Goal: Task Accomplishment & Management: Use online tool/utility

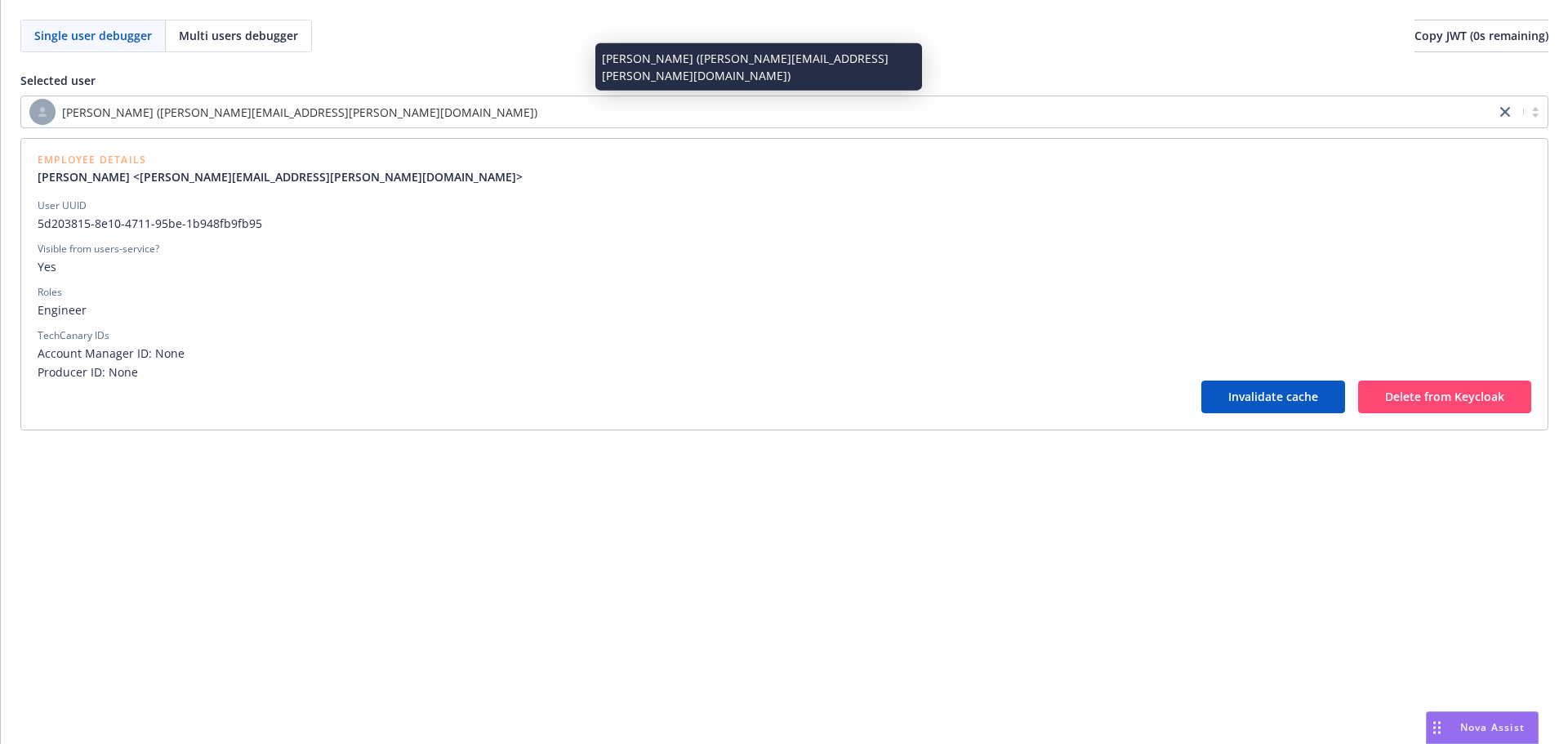
click at [552, 112] on div "[PERSON_NAME] ([PERSON_NAME][EMAIL_ADDRESS][PERSON_NAME][DOMAIN_NAME])" at bounding box center [758, 111] width 1458 height 26
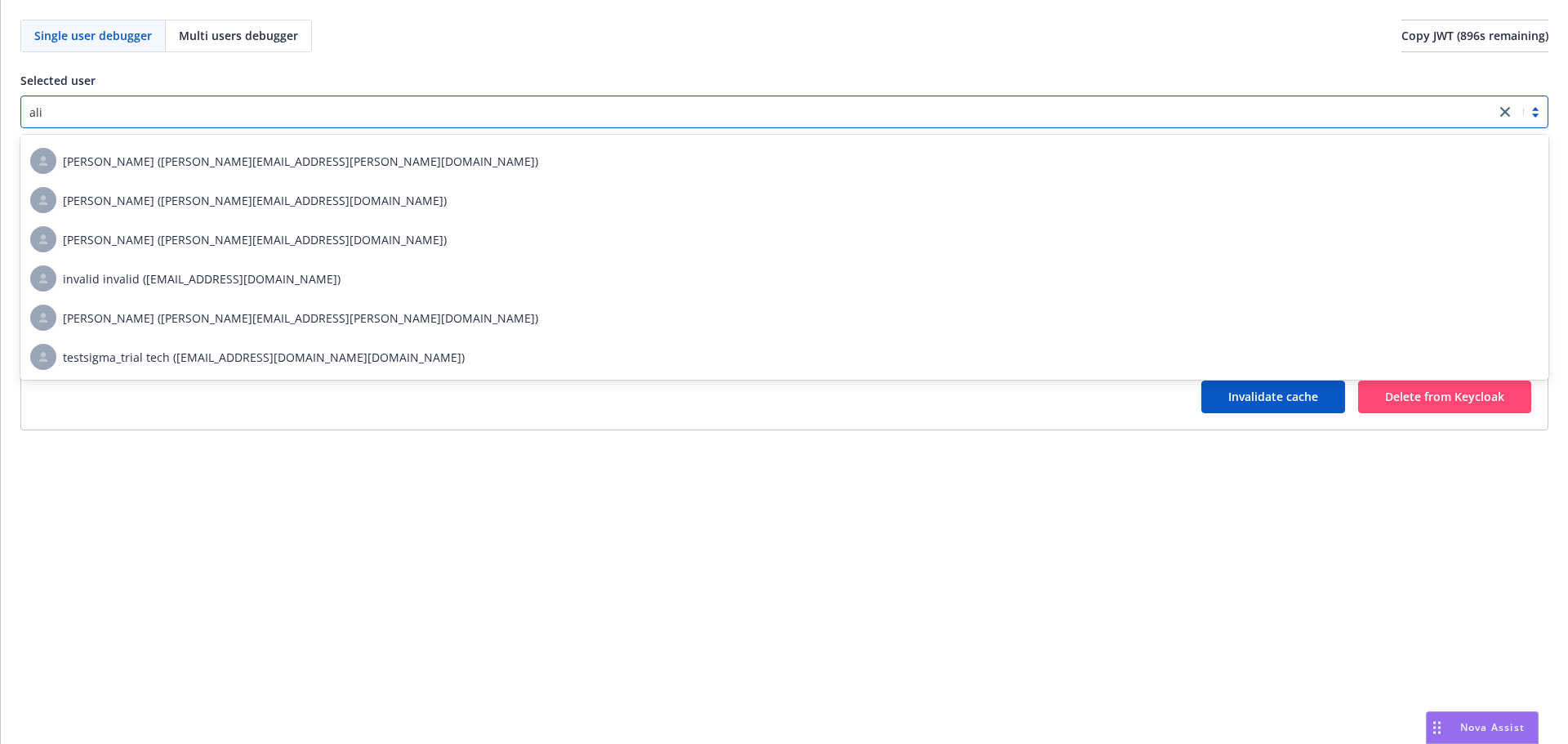
scroll to position [1016, 0]
type input "[PERSON_NAME]"
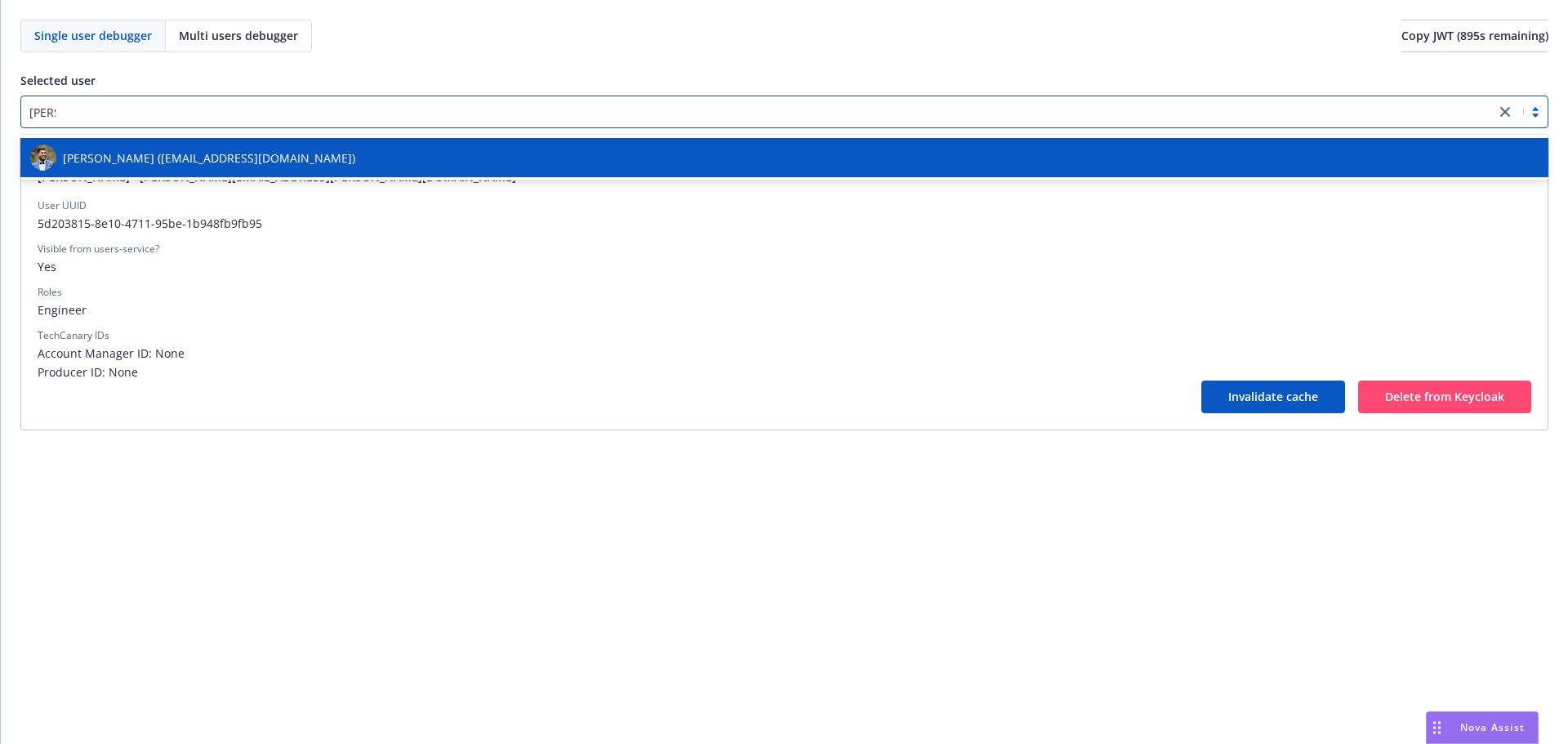
click at [478, 156] on div "[PERSON_NAME] ([EMAIL_ADDRESS][DOMAIN_NAME])" at bounding box center [784, 158] width 1509 height 26
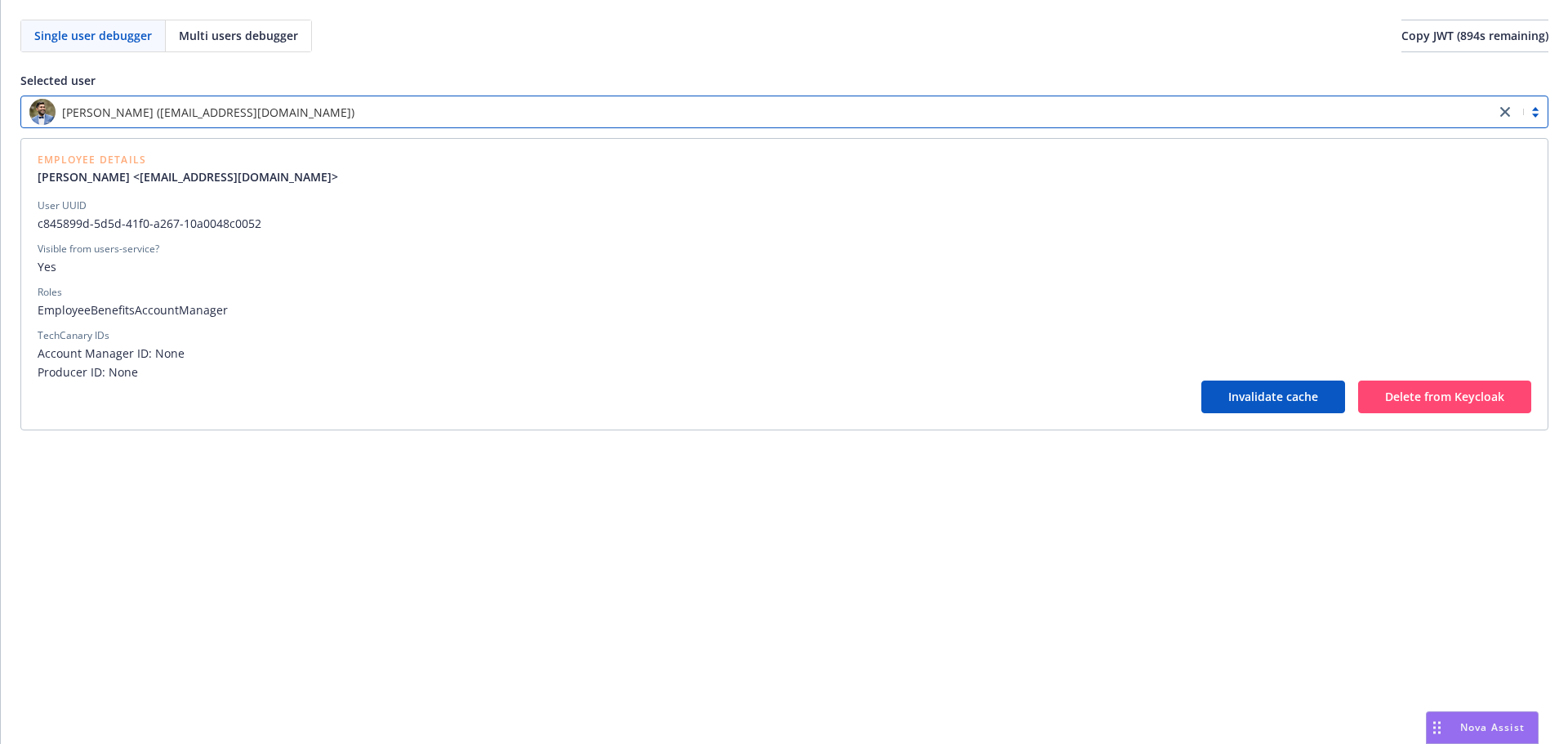
click at [466, 121] on div "[PERSON_NAME] ([EMAIL_ADDRESS][DOMAIN_NAME])" at bounding box center [758, 111] width 1458 height 26
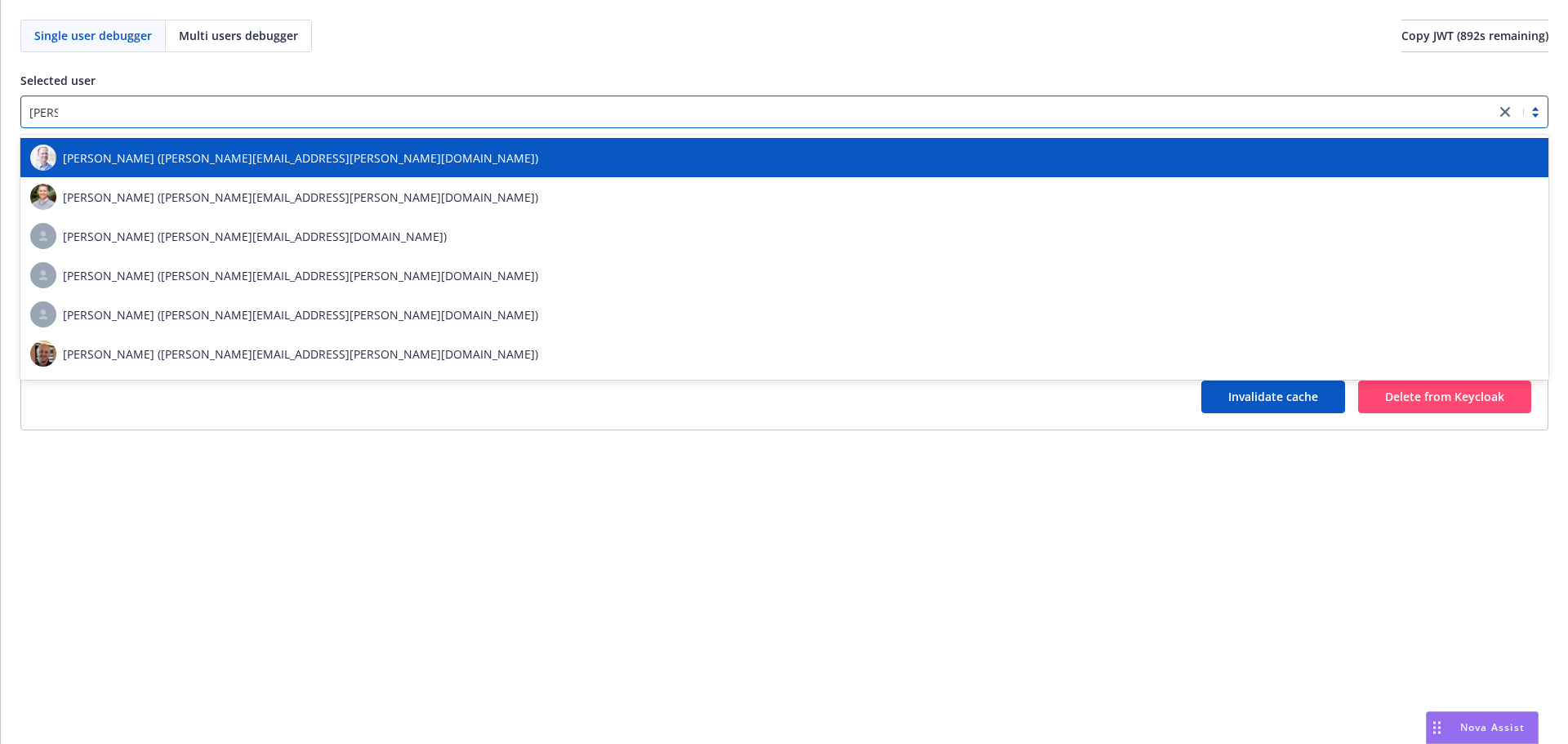
type input "[PERSON_NAME]"
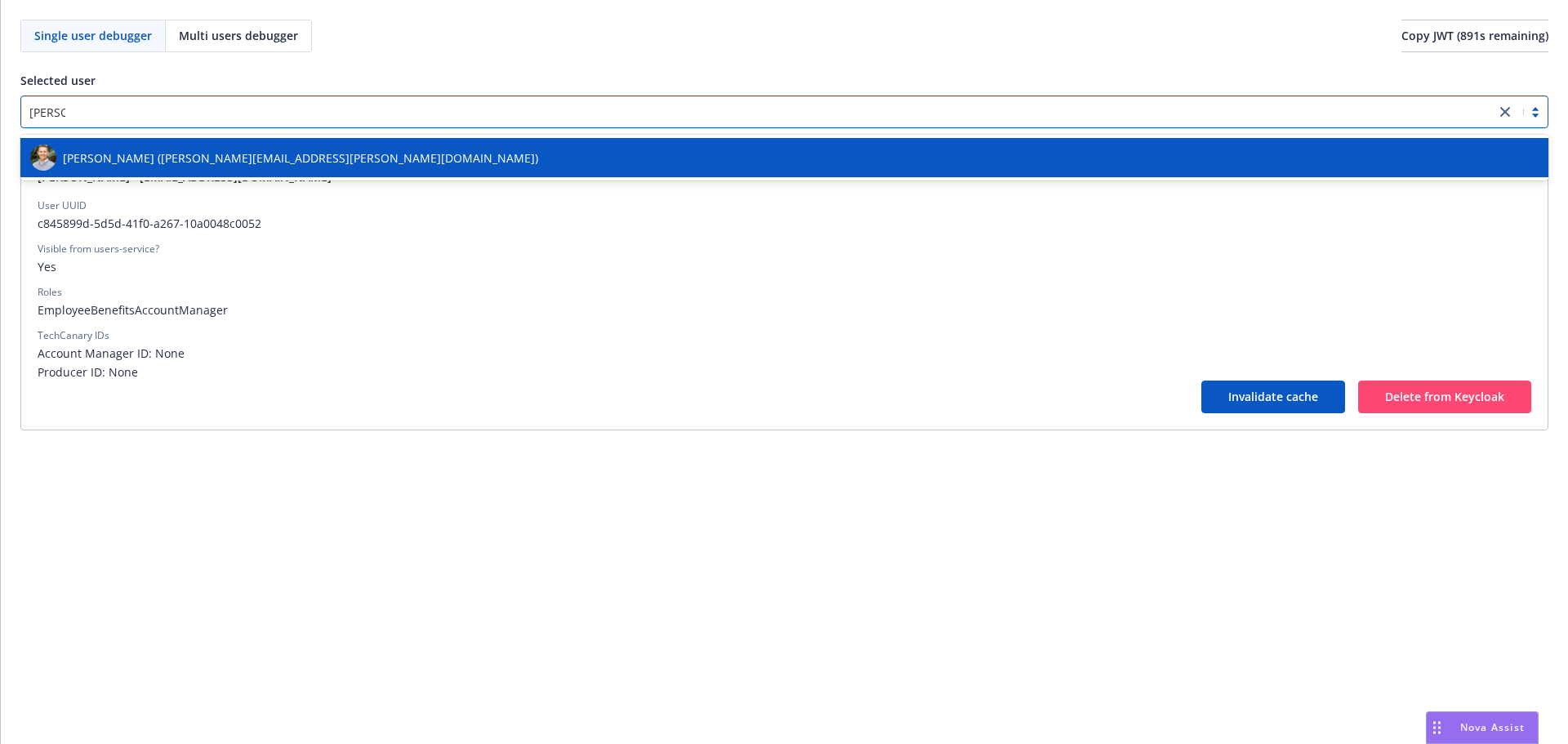
click at [447, 153] on div "[PERSON_NAME] ([PERSON_NAME][EMAIL_ADDRESS][PERSON_NAME][DOMAIN_NAME])" at bounding box center [784, 158] width 1509 height 26
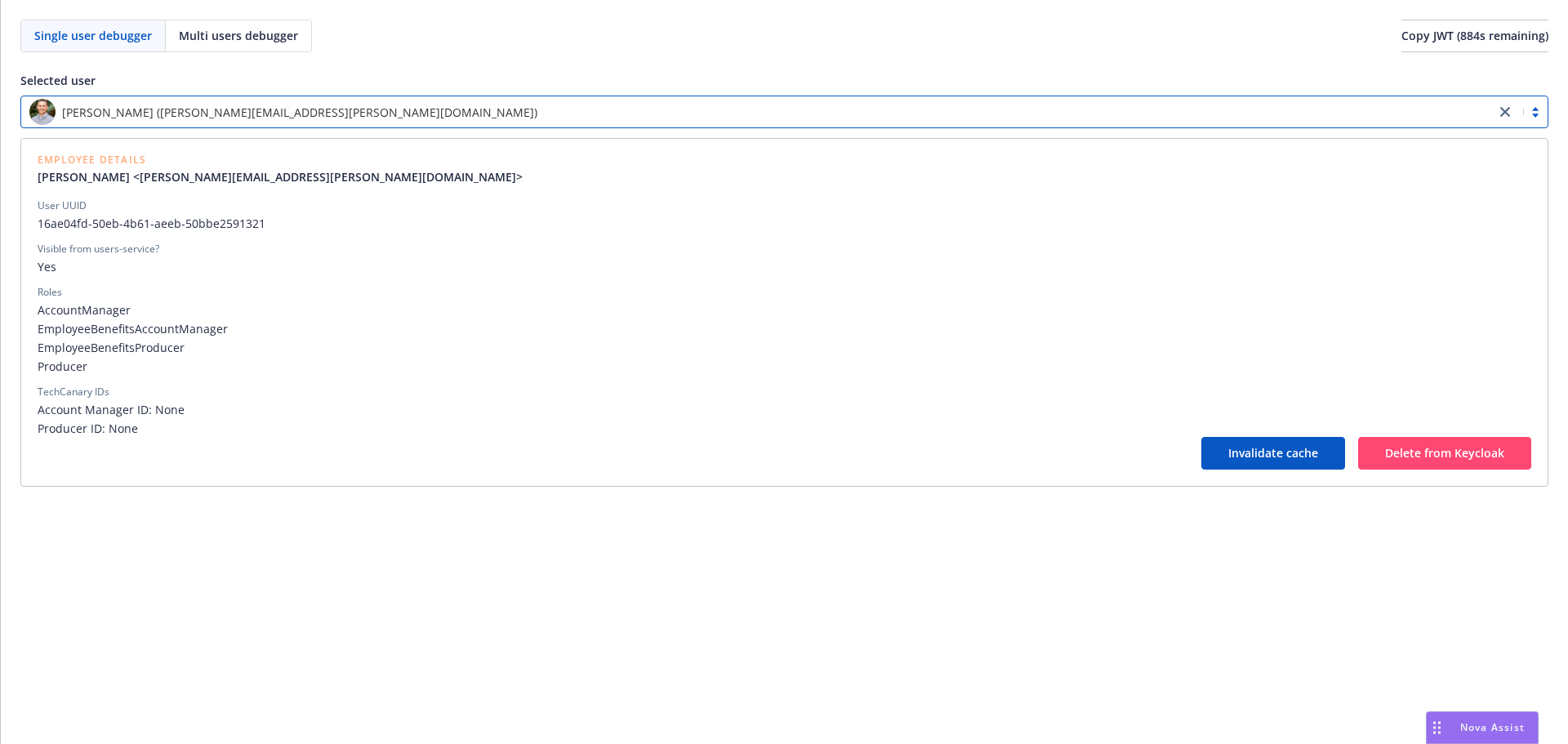
click at [393, 122] on div "[PERSON_NAME] ([PERSON_NAME][EMAIL_ADDRESS][PERSON_NAME][DOMAIN_NAME])" at bounding box center [758, 111] width 1458 height 26
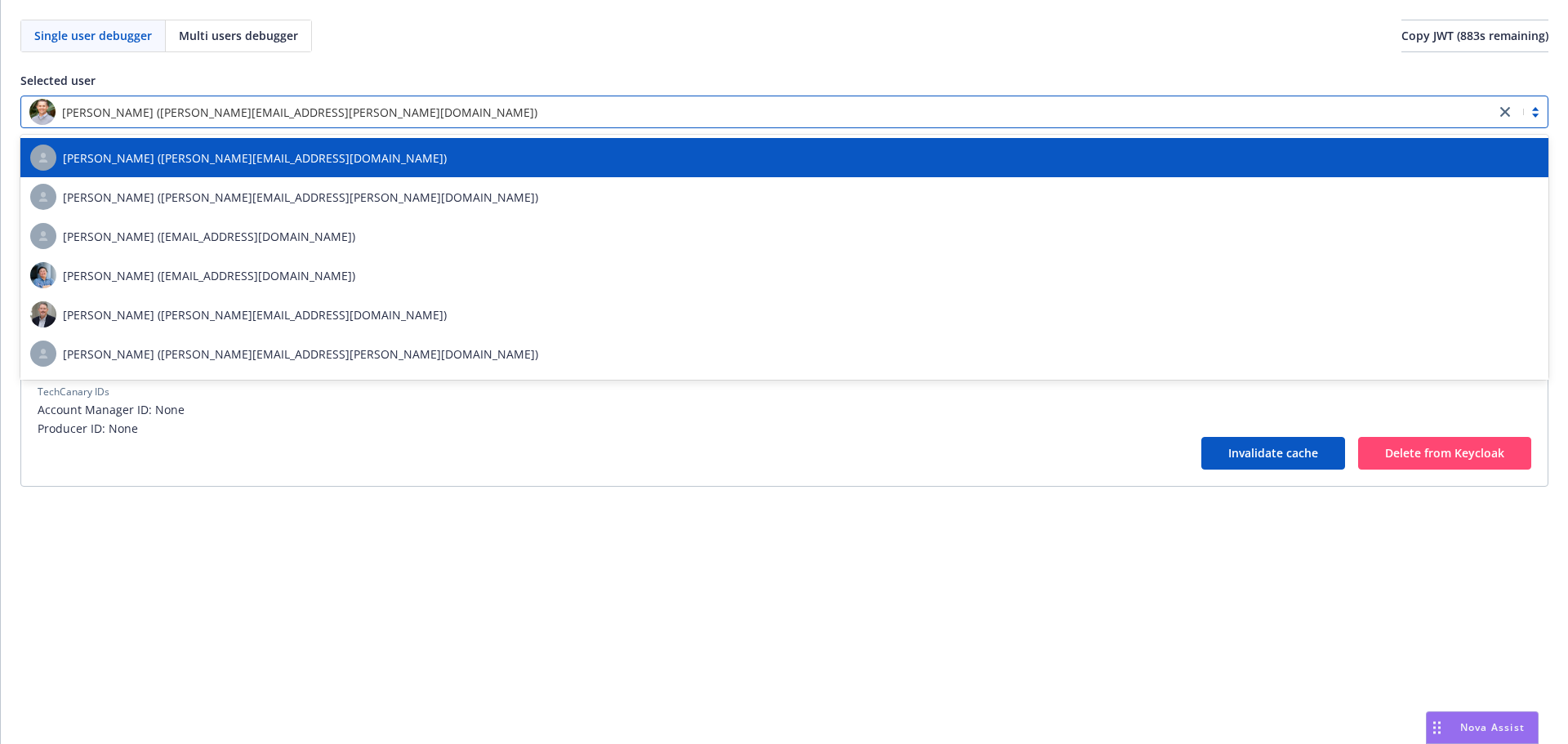
click at [375, 576] on div "Single user debugger Multi users debugger Copy JWT ( 883 s remaining) Selected …" at bounding box center [784, 372] width 1567 height 744
